Goal: Transaction & Acquisition: Obtain resource

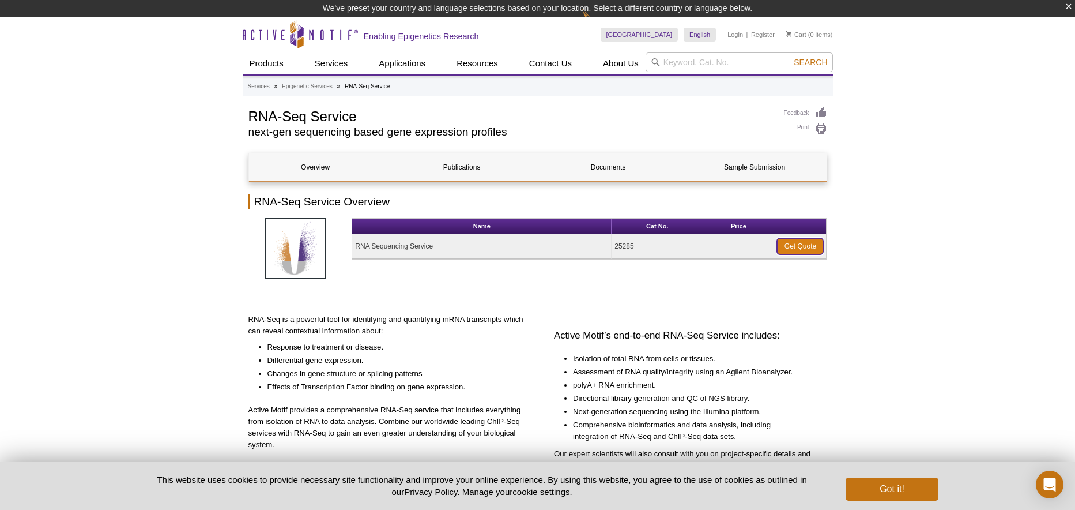
click at [809, 244] on link "Get Quote" at bounding box center [800, 246] width 46 height 16
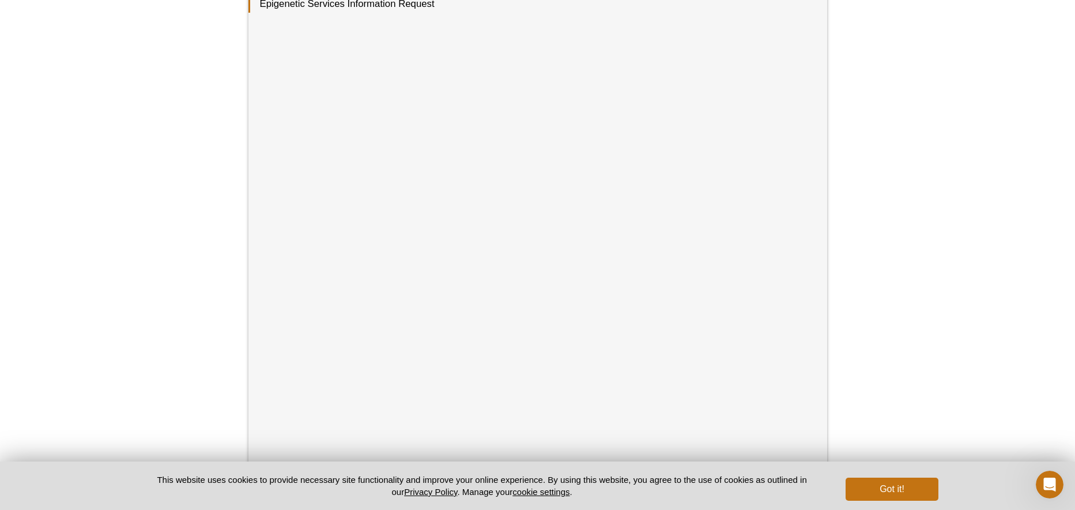
scroll to position [329, 0]
